Goal: Find specific page/section: Find specific page/section

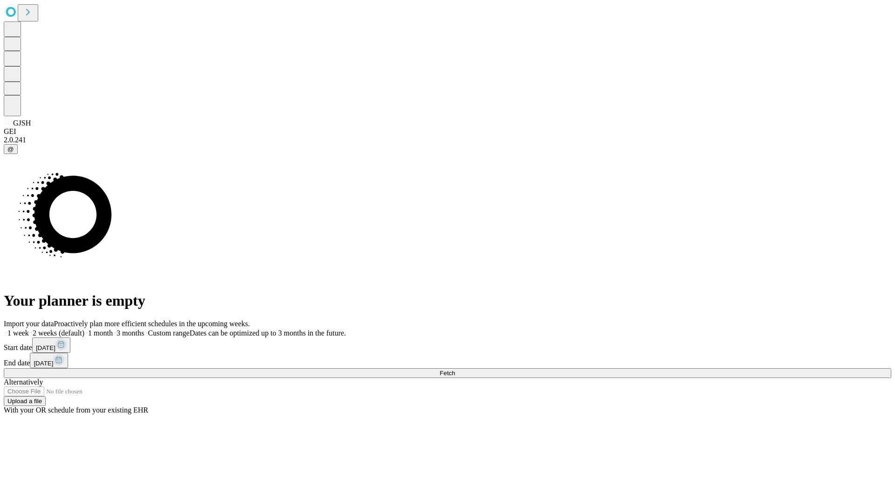
click at [455, 369] on span "Fetch" at bounding box center [447, 372] width 15 height 7
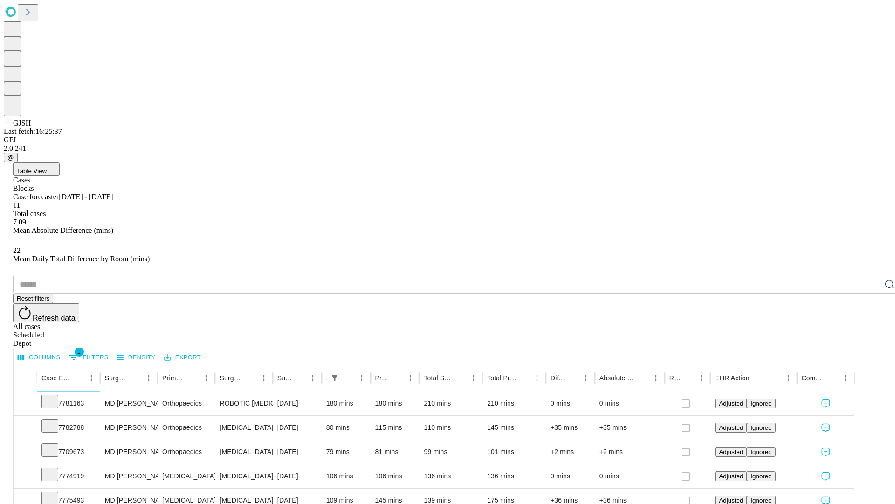
click at [55, 396] on icon at bounding box center [49, 400] width 9 height 9
